Goal: Information Seeking & Learning: Learn about a topic

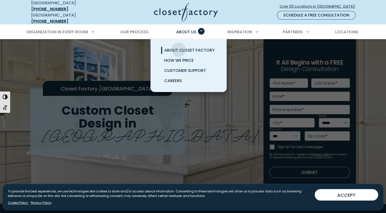
click at [179, 47] on span "About Closet Factory" at bounding box center [189, 50] width 51 height 6
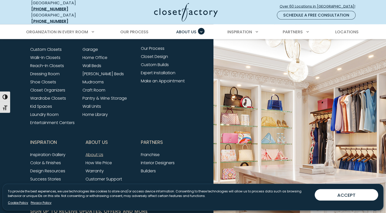
scroll to position [1269, 0]
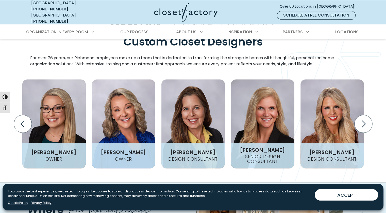
scroll to position [635, 0]
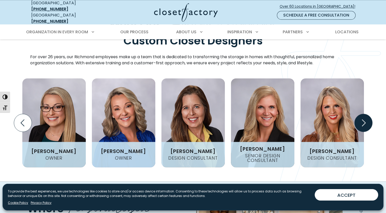
click at [363, 114] on icon "Next slide" at bounding box center [363, 123] width 18 height 18
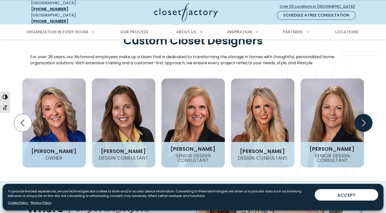
click at [363, 114] on icon "Next slide" at bounding box center [363, 123] width 18 height 18
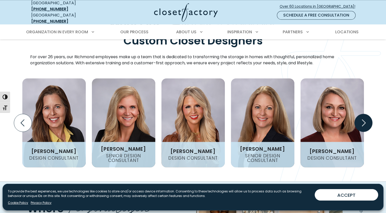
click at [363, 114] on icon "Next slide" at bounding box center [363, 123] width 18 height 18
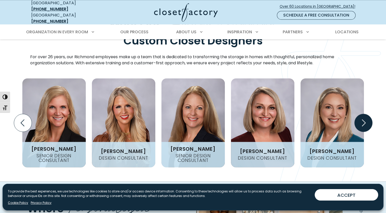
click at [363, 114] on icon "Next slide" at bounding box center [363, 123] width 18 height 18
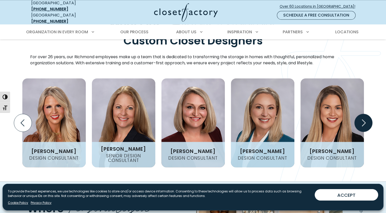
click at [363, 114] on icon "Next slide" at bounding box center [363, 123] width 18 height 18
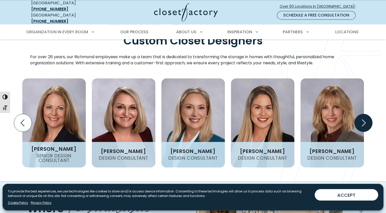
click at [363, 114] on icon "Next slide" at bounding box center [363, 123] width 18 height 18
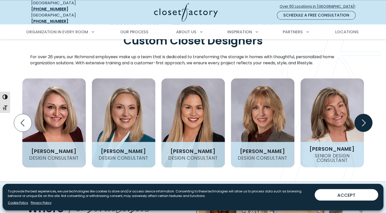
click at [363, 114] on icon "Next slide" at bounding box center [363, 123] width 18 height 18
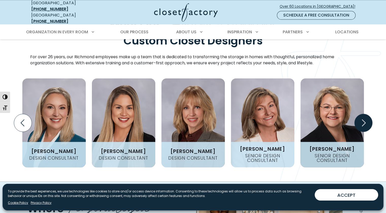
click at [363, 114] on icon "Next slide" at bounding box center [363, 123] width 18 height 18
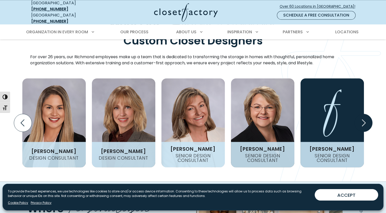
click at [363, 114] on icon "Next slide" at bounding box center [363, 123] width 18 height 18
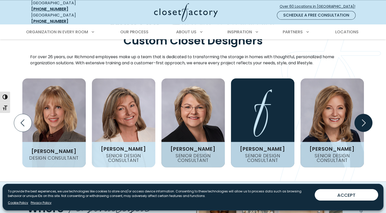
click at [363, 114] on icon "Next slide" at bounding box center [363, 123] width 18 height 18
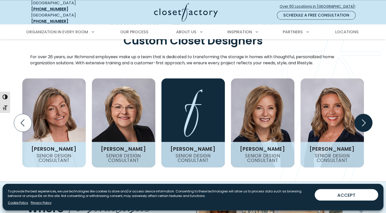
click at [363, 114] on icon "Next slide" at bounding box center [363, 123] width 18 height 18
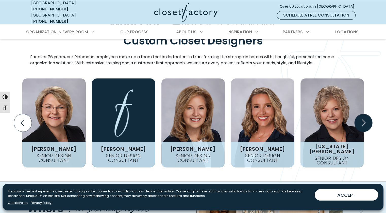
click at [363, 114] on icon "Next slide" at bounding box center [363, 123] width 18 height 18
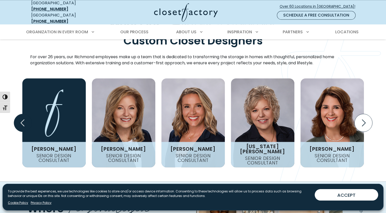
click at [21, 114] on icon "Previous slide" at bounding box center [23, 123] width 18 height 18
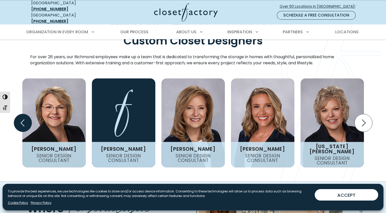
click at [21, 114] on icon "Previous slide" at bounding box center [23, 123] width 18 height 18
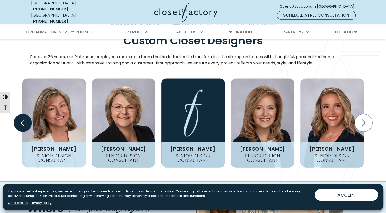
click at [21, 114] on icon "Previous slide" at bounding box center [23, 123] width 18 height 18
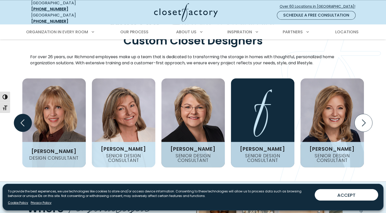
click at [21, 114] on icon "Previous slide" at bounding box center [23, 123] width 18 height 18
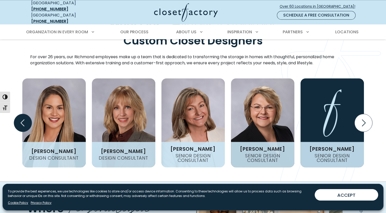
click at [21, 114] on icon "Previous slide" at bounding box center [23, 123] width 18 height 18
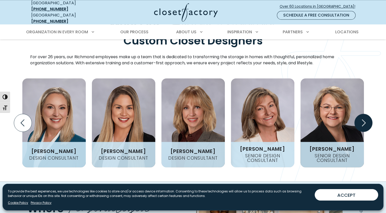
click at [368, 114] on icon "Next slide" at bounding box center [363, 123] width 18 height 18
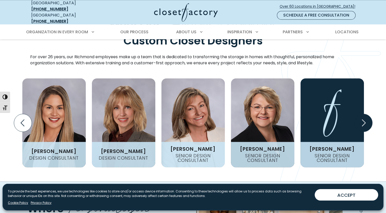
click at [368, 114] on icon "Next slide" at bounding box center [363, 123] width 18 height 18
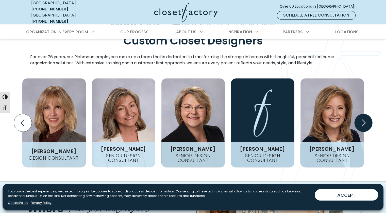
click at [368, 114] on icon "Next slide" at bounding box center [363, 123] width 18 height 18
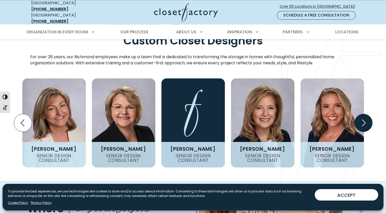
click at [368, 114] on icon "Next slide" at bounding box center [363, 123] width 18 height 18
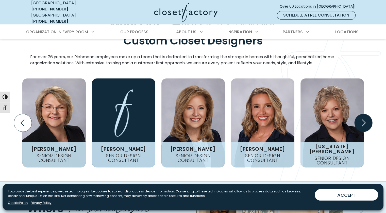
click at [368, 114] on icon "Next slide" at bounding box center [363, 123] width 18 height 18
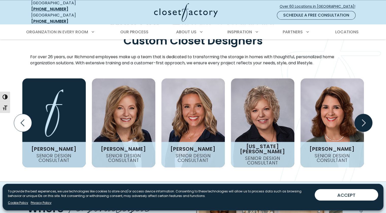
click at [368, 114] on icon "Next slide" at bounding box center [363, 123] width 18 height 18
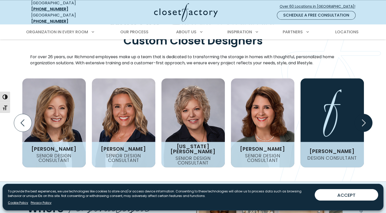
click at [368, 114] on icon "Next slide" at bounding box center [363, 123] width 18 height 18
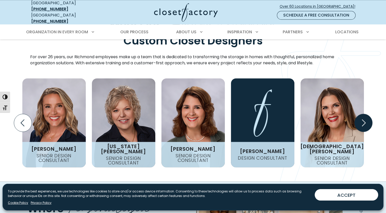
click at [368, 114] on icon "Next slide" at bounding box center [363, 123] width 18 height 18
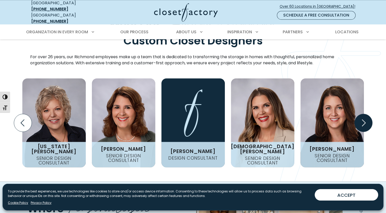
click at [368, 114] on icon "Next slide" at bounding box center [363, 123] width 18 height 18
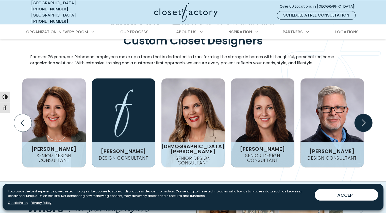
click at [368, 114] on icon "Next slide" at bounding box center [363, 123] width 18 height 18
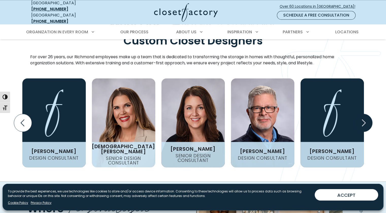
click at [368, 114] on icon "Next slide" at bounding box center [363, 123] width 18 height 18
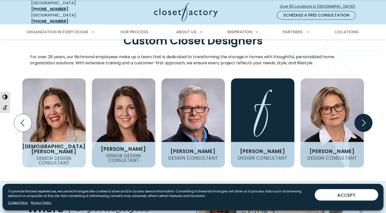
click at [368, 114] on icon "Next slide" at bounding box center [363, 123] width 18 height 18
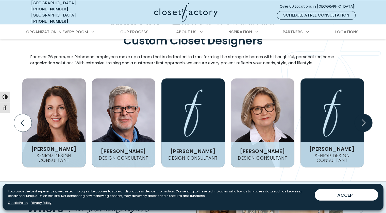
click at [368, 114] on icon "Next slide" at bounding box center [363, 123] width 18 height 18
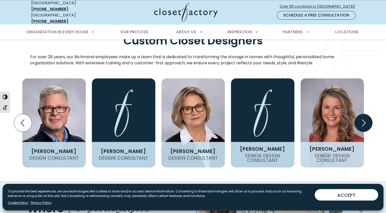
click at [368, 114] on icon "Next slide" at bounding box center [363, 123] width 18 height 18
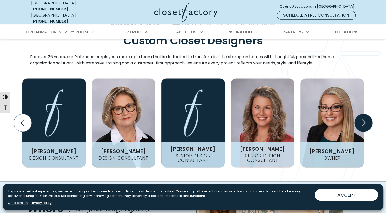
click at [368, 114] on icon "Next slide" at bounding box center [363, 123] width 18 height 18
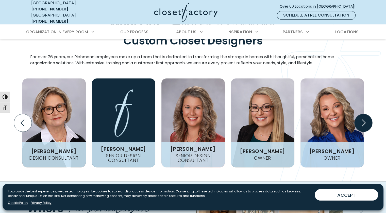
click at [368, 114] on icon "Next slide" at bounding box center [363, 123] width 18 height 18
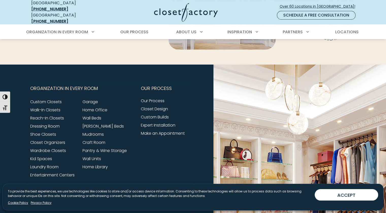
scroll to position [2158, 0]
